Goal: Participate in discussion

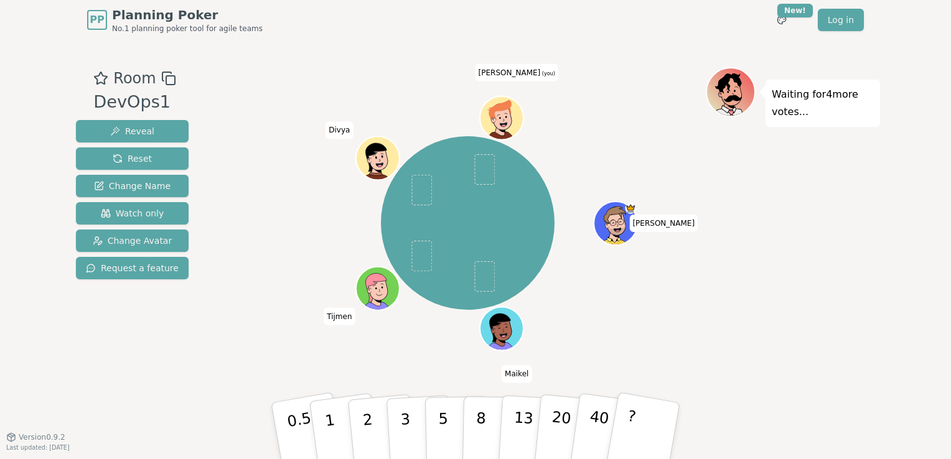
click at [884, 24] on header "PP Planning Poker No.1 planning poker tool for agile teams Toggle theme New! Lo…" at bounding box center [475, 20] width 951 height 40
click at [774, 205] on div "Waiting for 4 more votes..." at bounding box center [793, 238] width 174 height 342
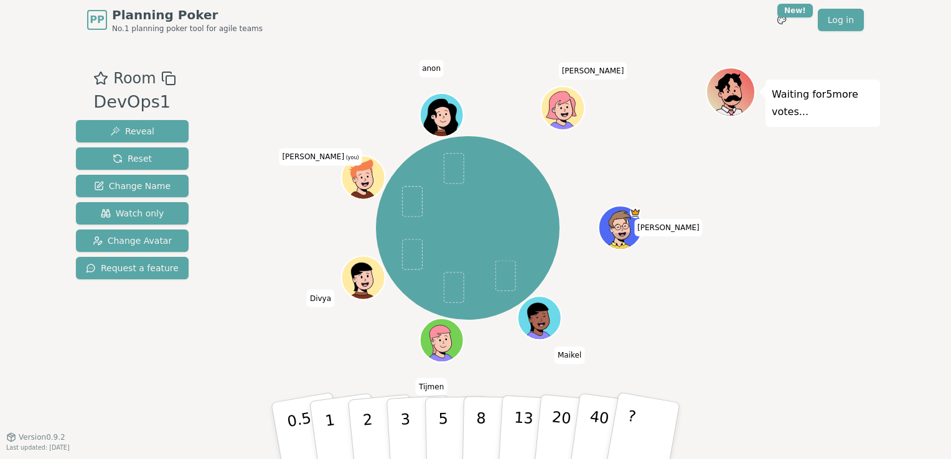
click at [249, 357] on div "[PERSON_NAME] [PERSON_NAME] (you) [PERSON_NAME]" at bounding box center [468, 228] width 476 height 277
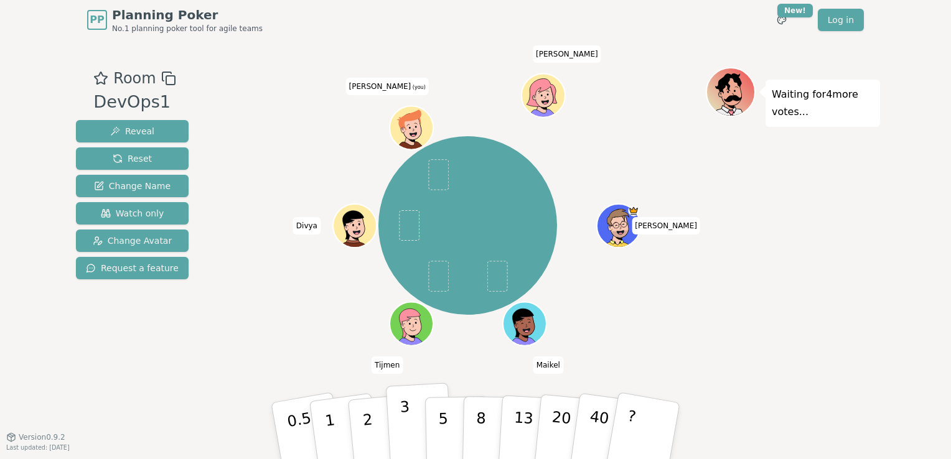
click at [390, 428] on button "3" at bounding box center [420, 431] width 68 height 97
click at [257, 326] on div "[PERSON_NAME] [PERSON_NAME] (you) [PERSON_NAME]" at bounding box center [468, 226] width 476 height 272
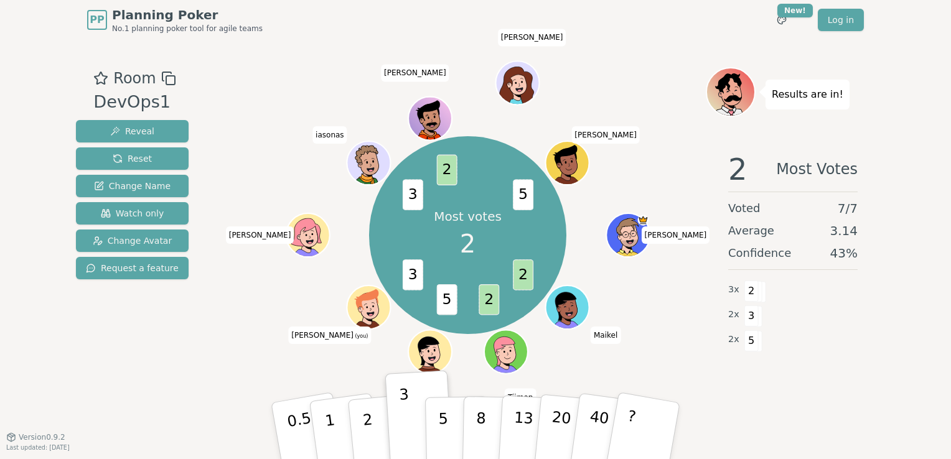
click at [822, 422] on div "Room DevOps1 Reveal Reset Change Name Watch only Change Avatar Request a featur…" at bounding box center [475, 238] width 809 height 397
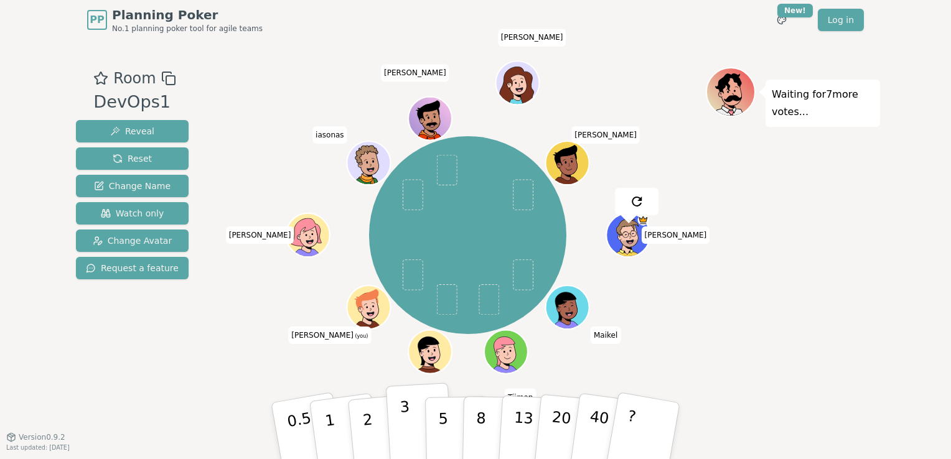
click at [406, 426] on p "3" at bounding box center [407, 432] width 14 height 68
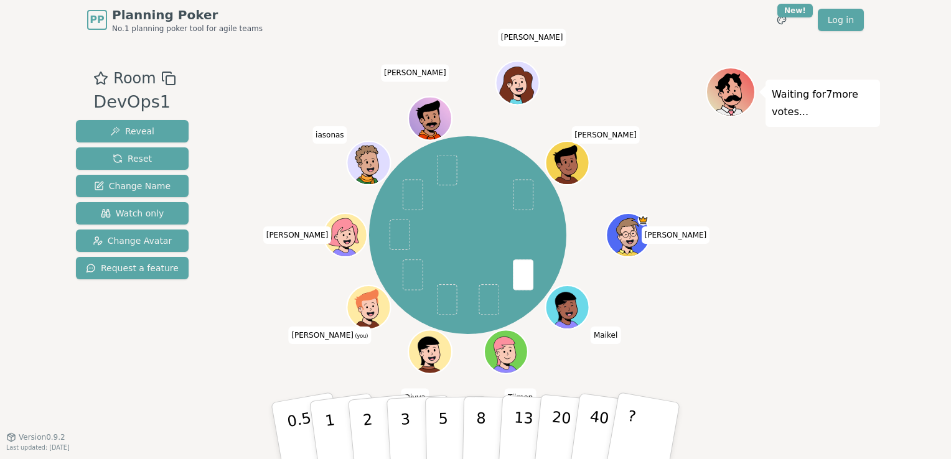
click at [761, 319] on div "Waiting for 7 more votes..." at bounding box center [793, 238] width 174 height 342
click at [431, 433] on button "5" at bounding box center [457, 431] width 64 height 95
drag, startPoint x: 851, startPoint y: 233, endPoint x: 797, endPoint y: 241, distance: 54.1
drag, startPoint x: 797, startPoint y: 241, endPoint x: 914, endPoint y: 213, distance: 120.3
click at [914, 213] on div "PP Planning Poker No.1 planning poker tool for agile teams Toggle theme New! Lo…" at bounding box center [475, 229] width 951 height 459
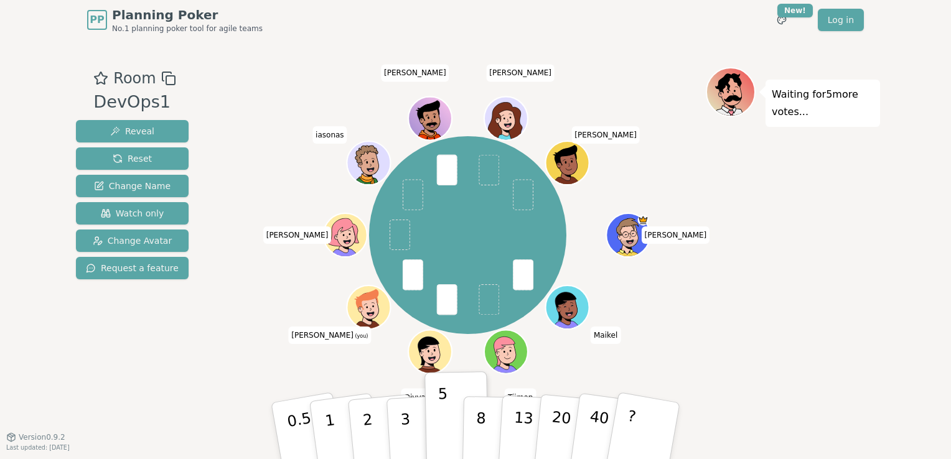
click at [827, 313] on div "Waiting for 5 more votes..." at bounding box center [793, 238] width 174 height 342
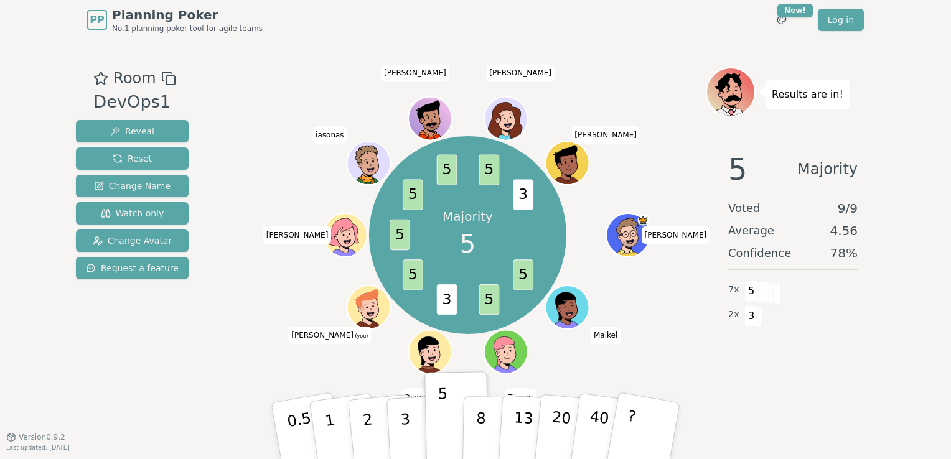
click at [811, 364] on div "5 Majority Voted 9 / 9 Average 4.56 Confidence 78 % 7 x 5 2 x 3" at bounding box center [793, 266] width 174 height 249
click at [801, 371] on div "5 Majority Voted 9 / 9 Average 4.78 Confidence 89 % 8 x 5 1 x 3" at bounding box center [793, 266] width 174 height 249
